Goal: Obtain resource: Obtain resource

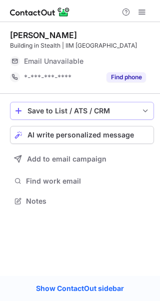
scroll to position [5, 5]
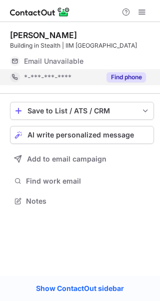
click at [132, 72] on button "Find phone" at bounding box center [127, 77] width 40 height 10
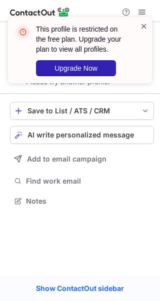
click at [144, 24] on span at bounding box center [144, 26] width 8 height 10
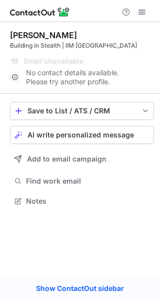
click at [141, 11] on span at bounding box center [142, 12] width 8 height 8
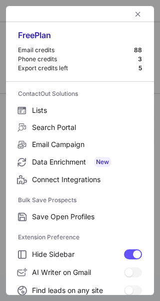
scroll to position [177, 160]
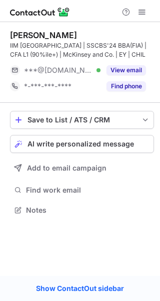
scroll to position [203, 160]
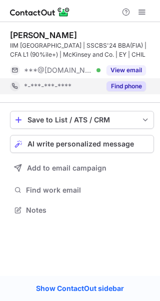
click at [134, 88] on button "Find phone" at bounding box center [127, 86] width 40 height 10
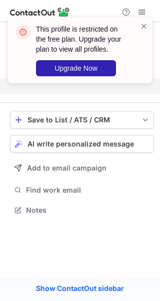
scroll to position [187, 160]
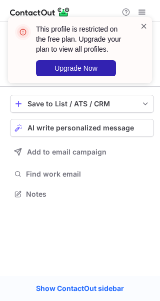
click at [141, 24] on span at bounding box center [144, 26] width 8 height 10
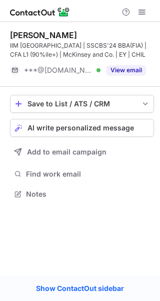
click at [140, 10] on span at bounding box center [142, 12] width 8 height 8
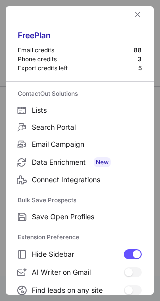
scroll to position [116, 0]
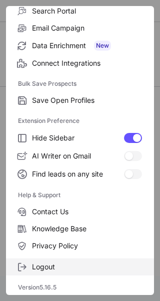
click at [55, 264] on span "Logout" at bounding box center [87, 266] width 110 height 9
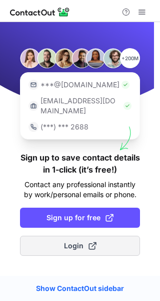
click at [76, 241] on span "Login" at bounding box center [80, 246] width 33 height 10
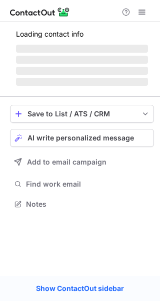
scroll to position [203, 160]
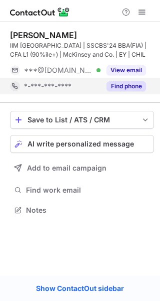
click at [114, 84] on button "Find phone" at bounding box center [127, 86] width 40 height 10
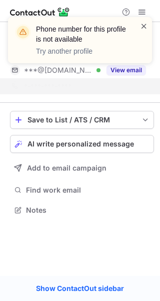
click at [143, 25] on span at bounding box center [144, 26] width 8 height 10
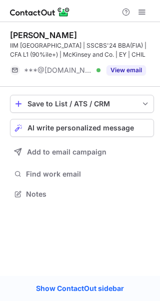
scroll to position [187, 160]
